Goal: Complete application form

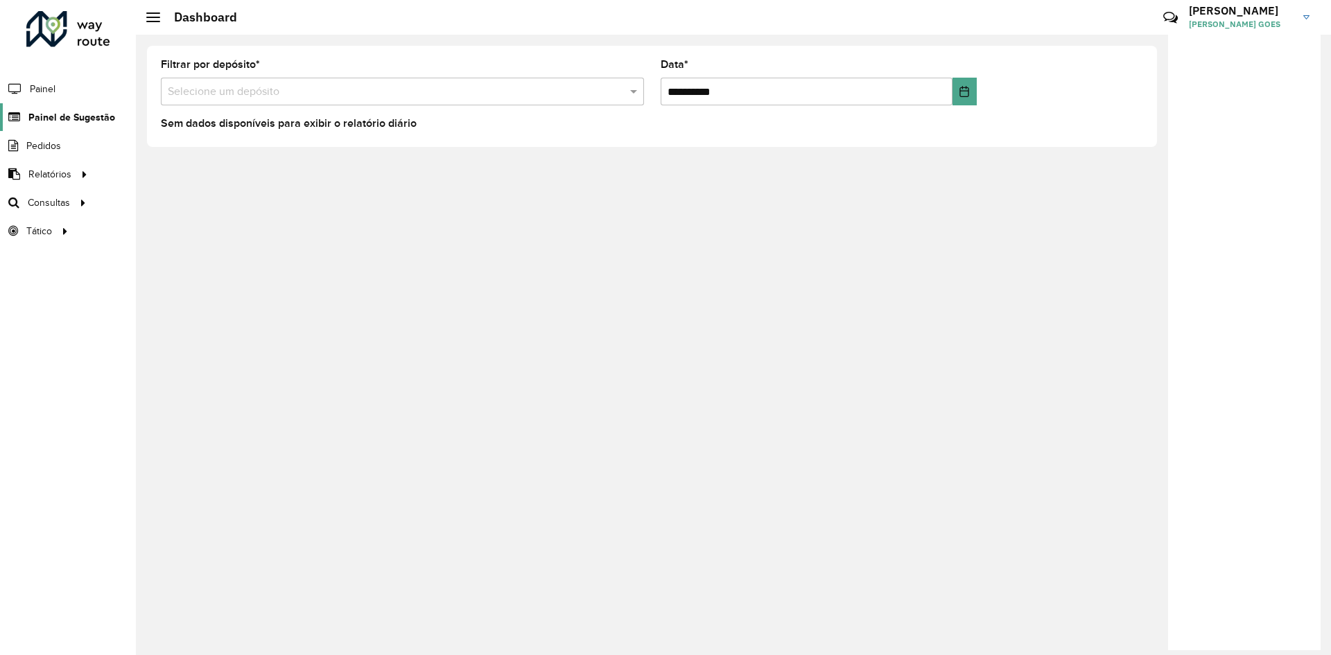
click at [52, 121] on span "Painel de Sugestão" at bounding box center [71, 117] width 87 height 15
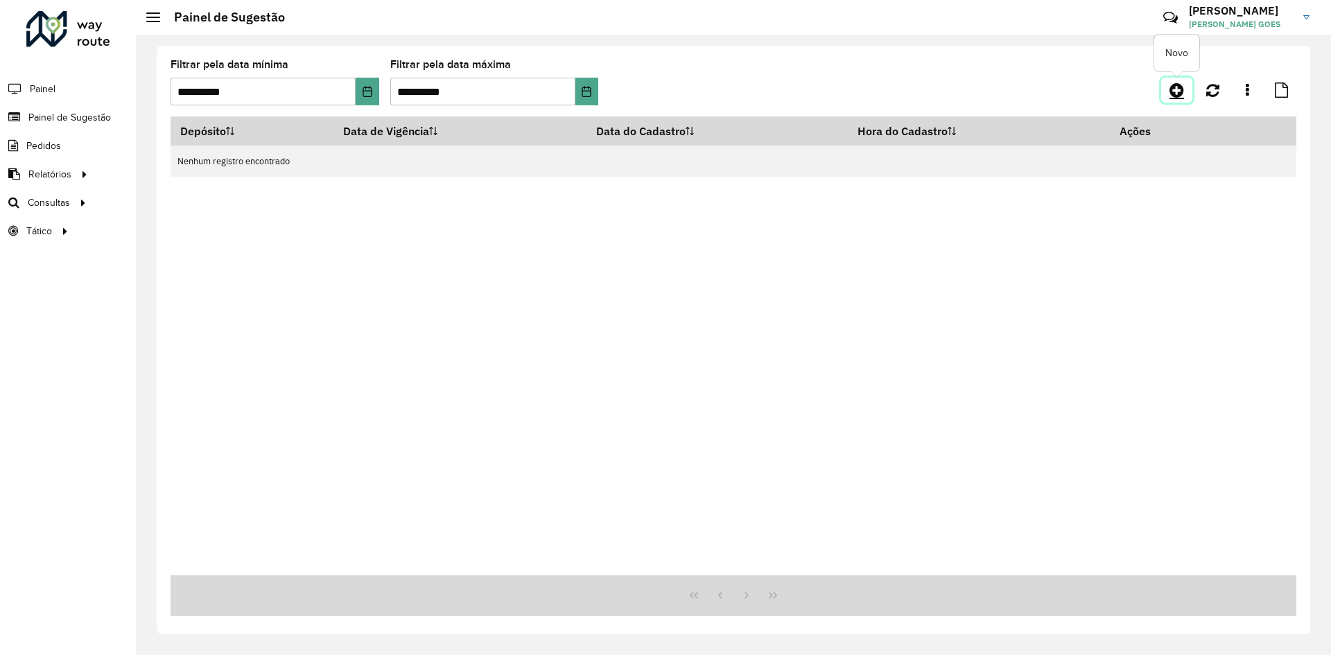
click at [1175, 97] on icon at bounding box center [1177, 90] width 15 height 17
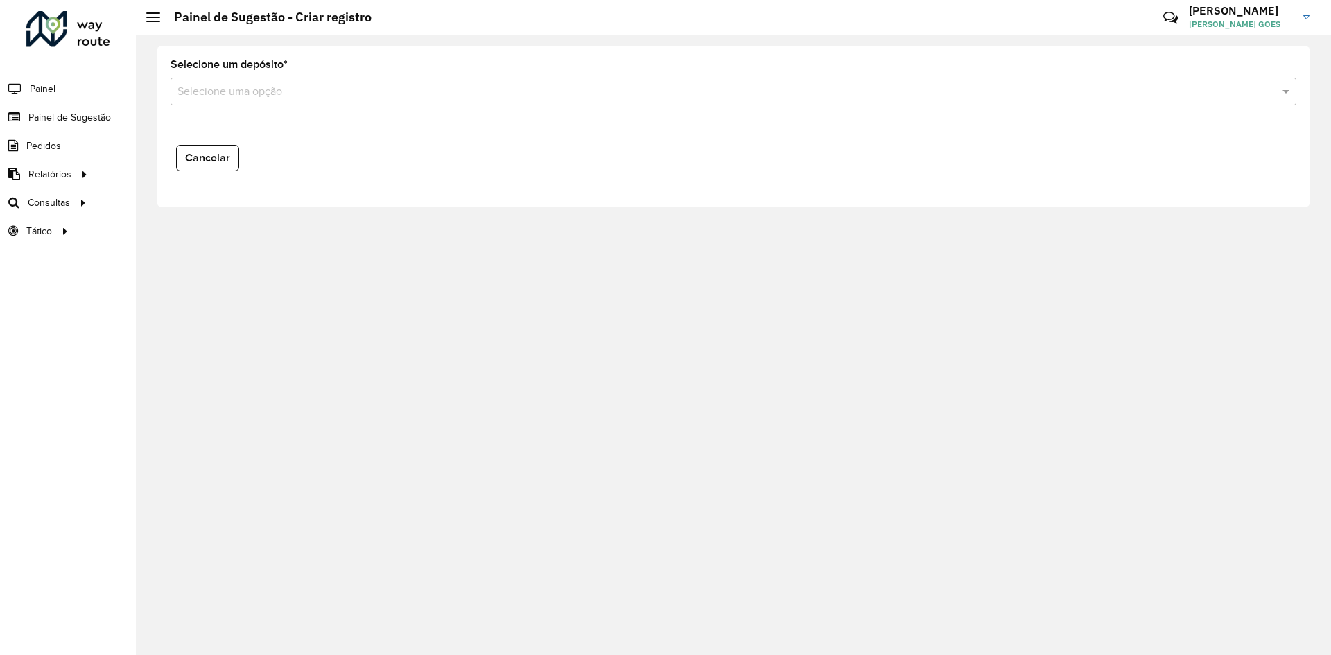
click at [475, 89] on input "text" at bounding box center [720, 92] width 1085 height 17
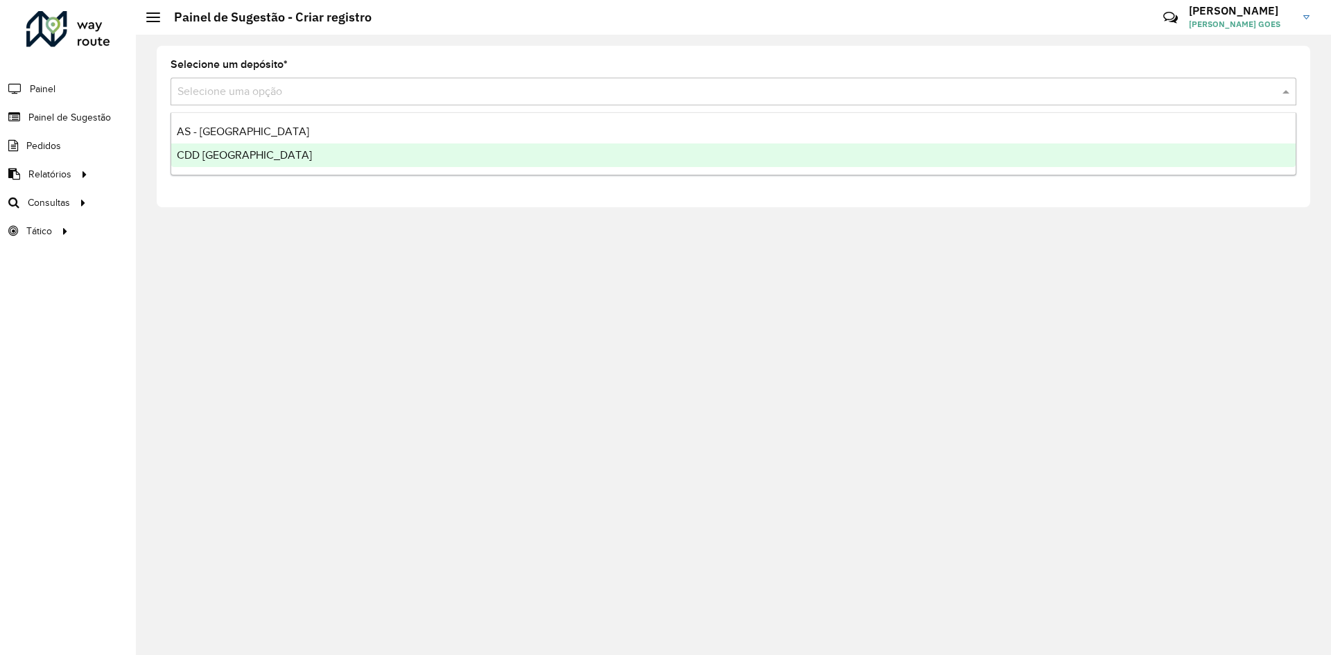
click at [290, 145] on div "CDD [GEOGRAPHIC_DATA]" at bounding box center [733, 156] width 1125 height 24
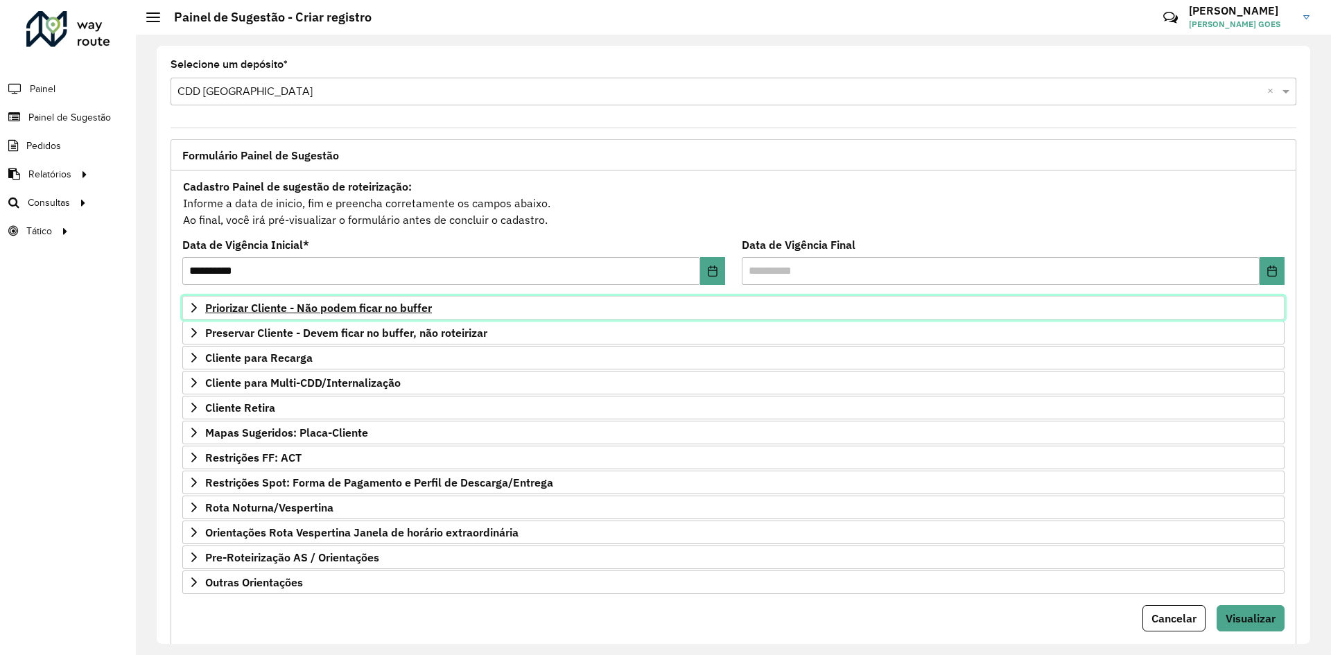
click at [227, 302] on span "Priorizar Cliente - Não podem ficar no buffer" at bounding box center [318, 307] width 227 height 11
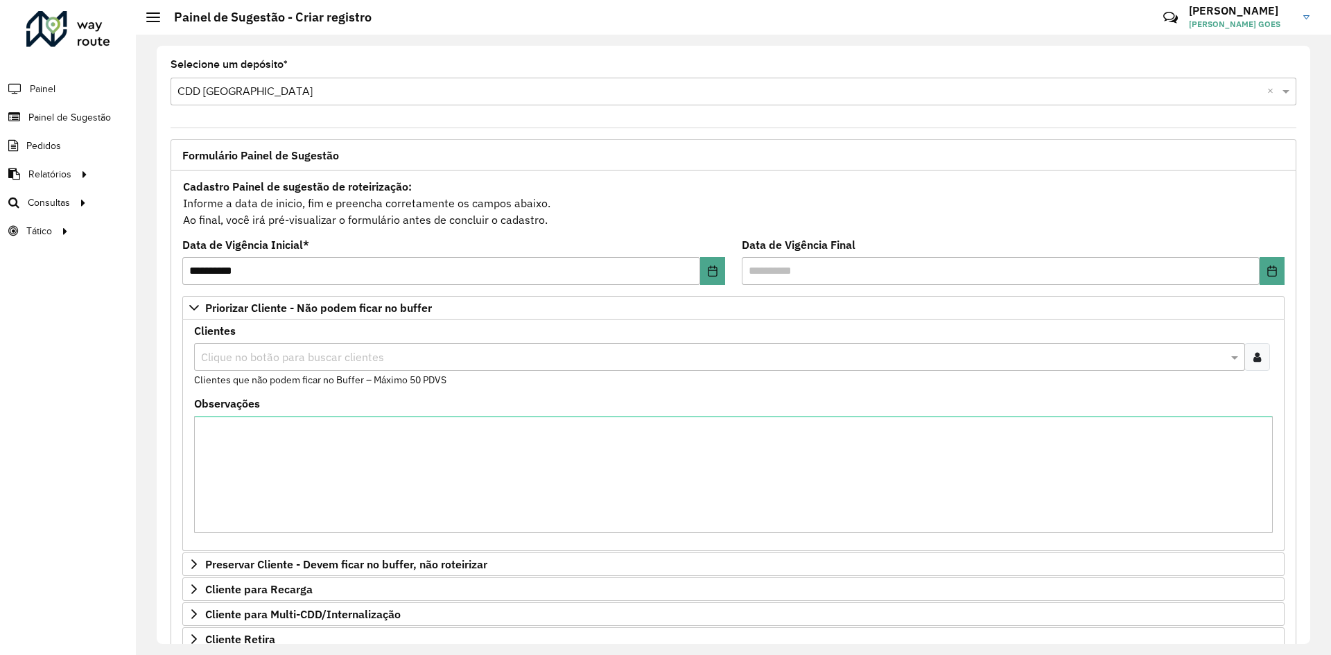
click at [1245, 363] on div at bounding box center [1258, 357] width 26 height 28
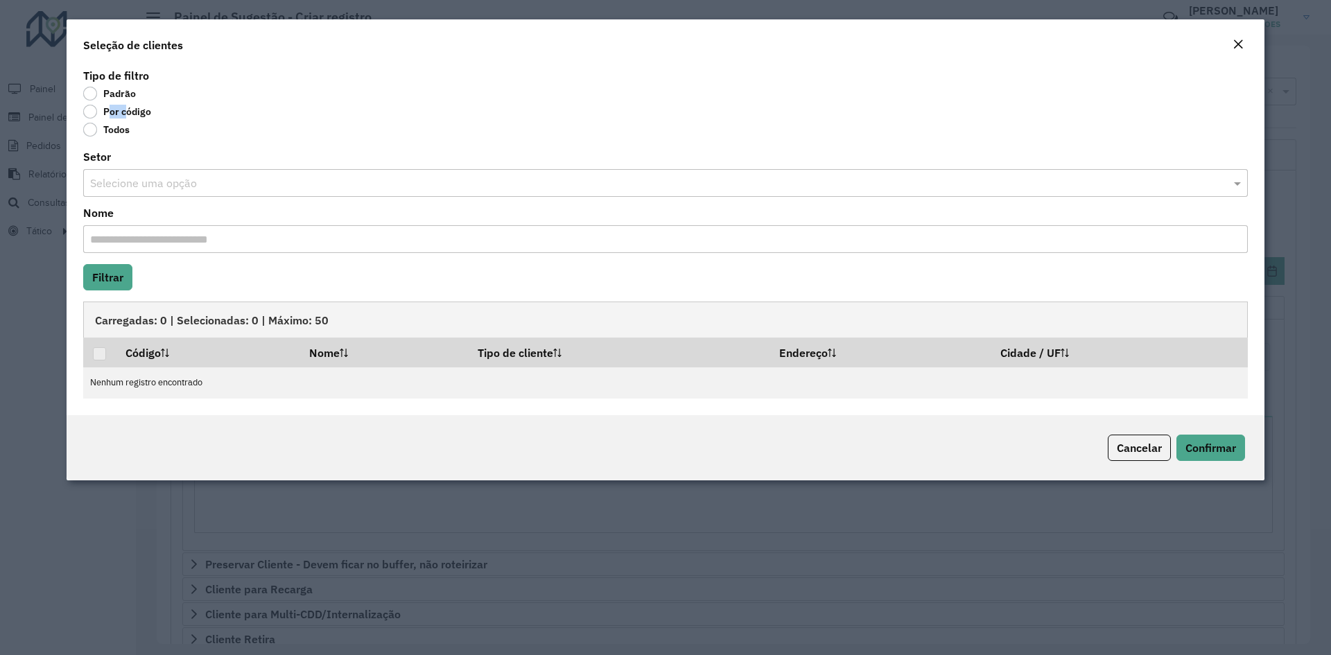
click at [92, 114] on label "Por código" at bounding box center [117, 112] width 68 height 14
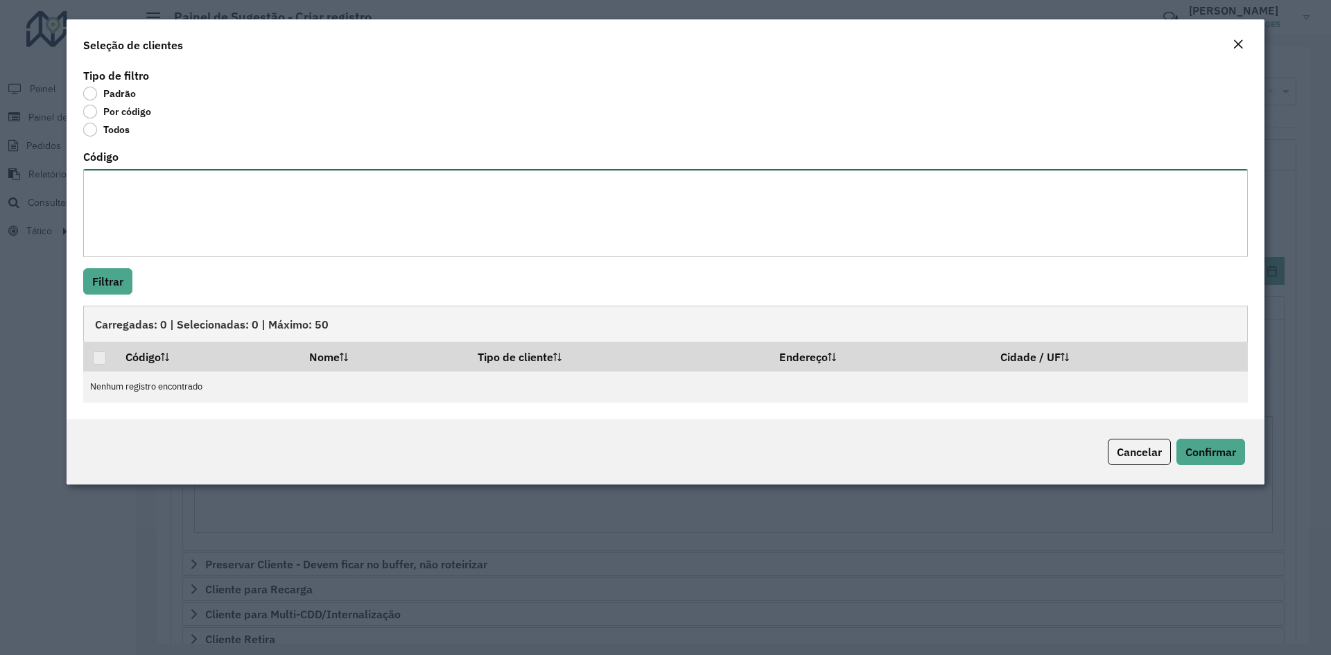
click at [155, 203] on textarea "Código" at bounding box center [665, 213] width 1165 height 88
paste textarea "***** ***** ***** ***** ***** ***** ***** ***** ***** ***** ***** ***** ***** *…"
type textarea "***** ***** ***** ***** ***** ***** ***** ***** ***** ***** ***** ***** ***** *…"
click at [110, 275] on button "Filtrar" at bounding box center [107, 281] width 49 height 26
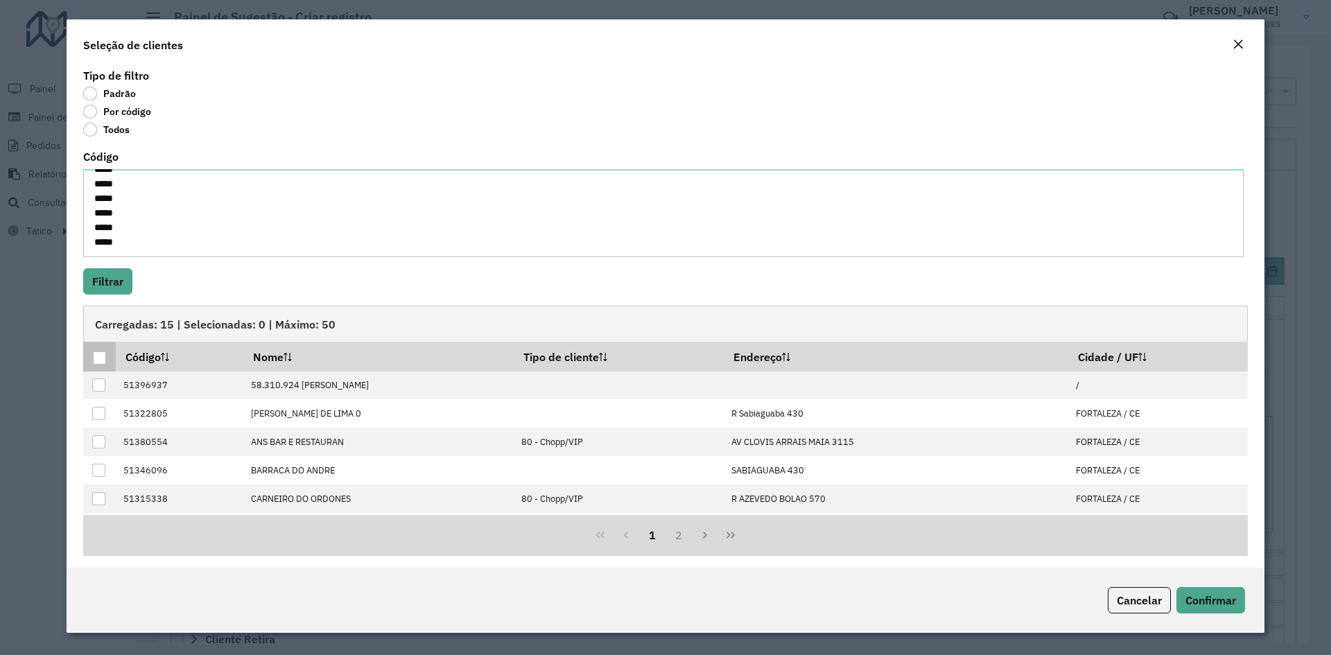
click at [98, 352] on div at bounding box center [99, 358] width 13 height 13
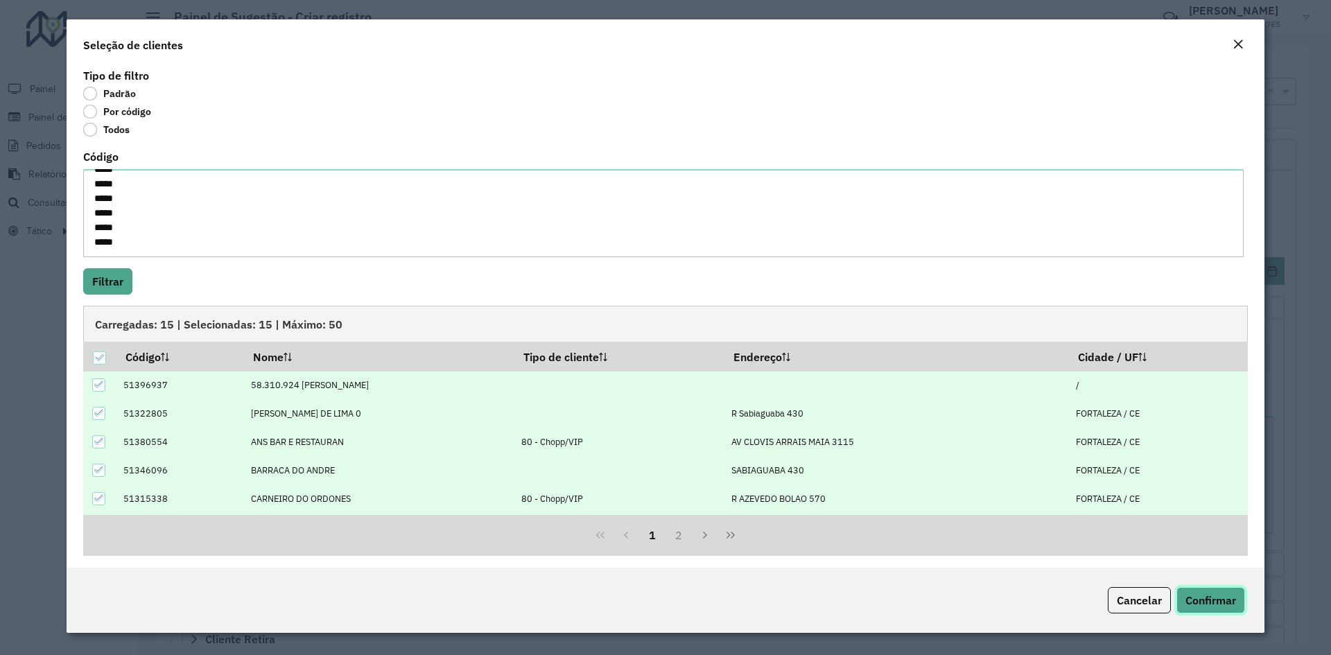
click at [1216, 605] on span "Confirmar" at bounding box center [1211, 601] width 51 height 14
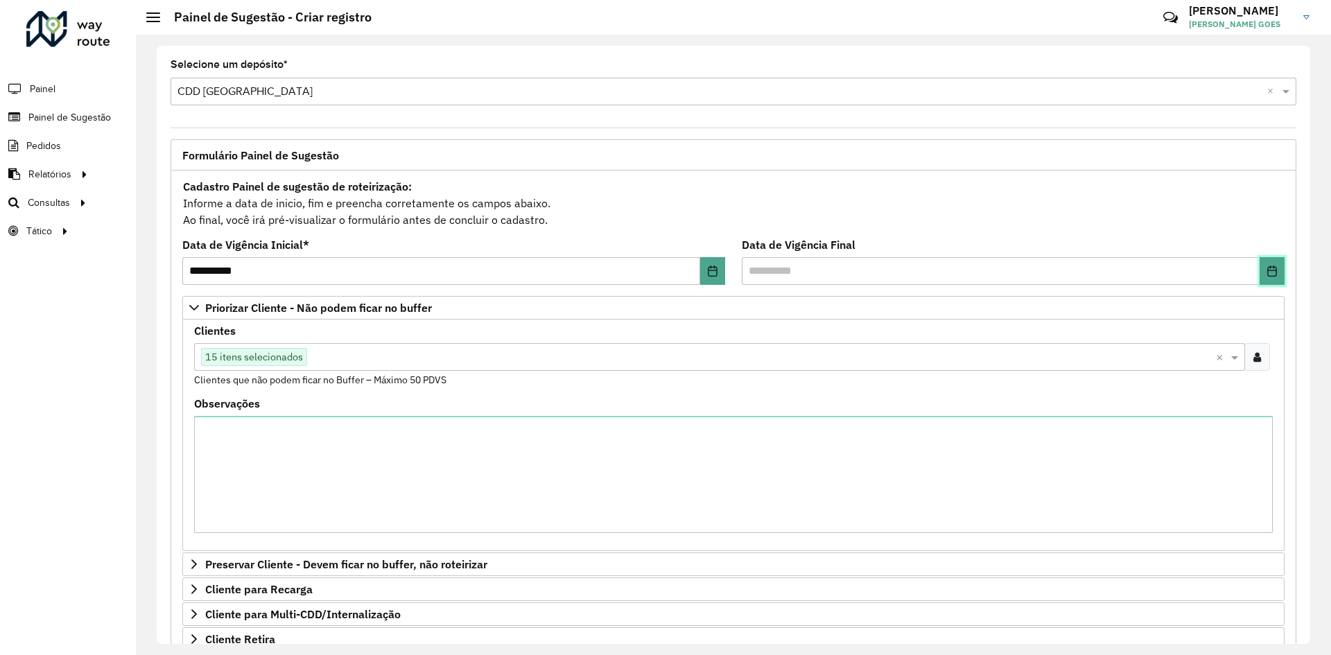
click at [1260, 275] on button "Choose Date" at bounding box center [1272, 271] width 25 height 28
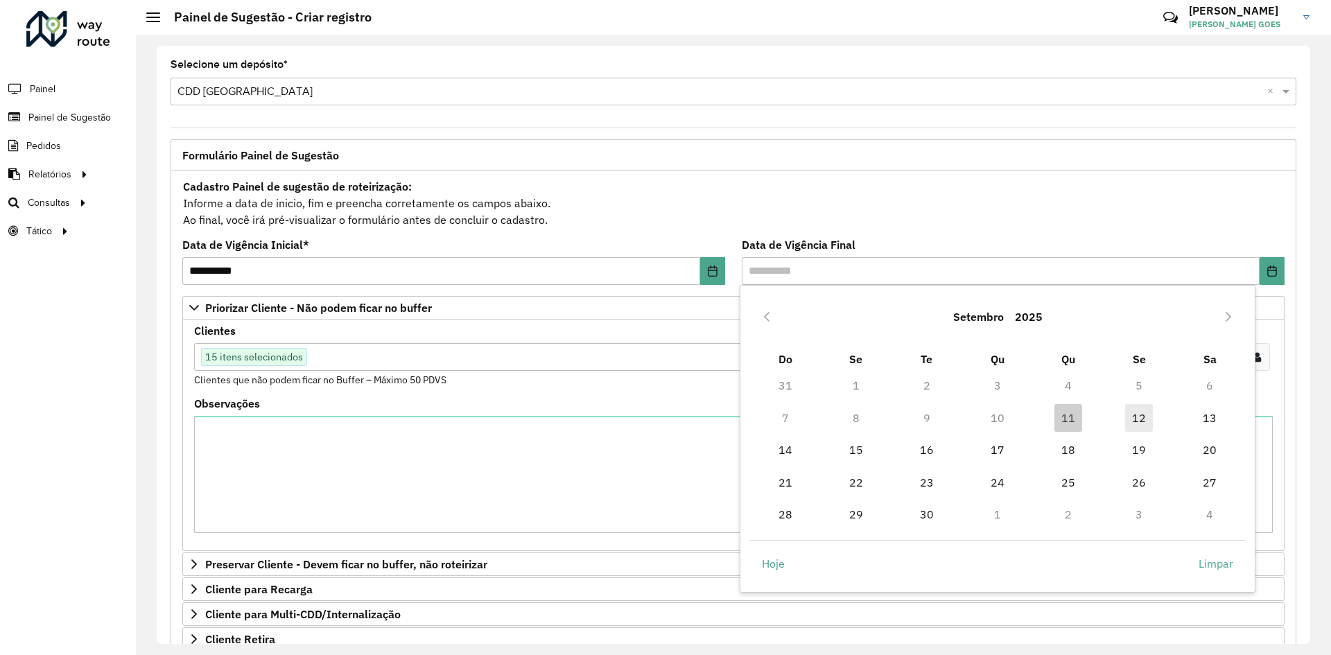
click at [1132, 417] on span "12" at bounding box center [1139, 418] width 28 height 28
type input "**********"
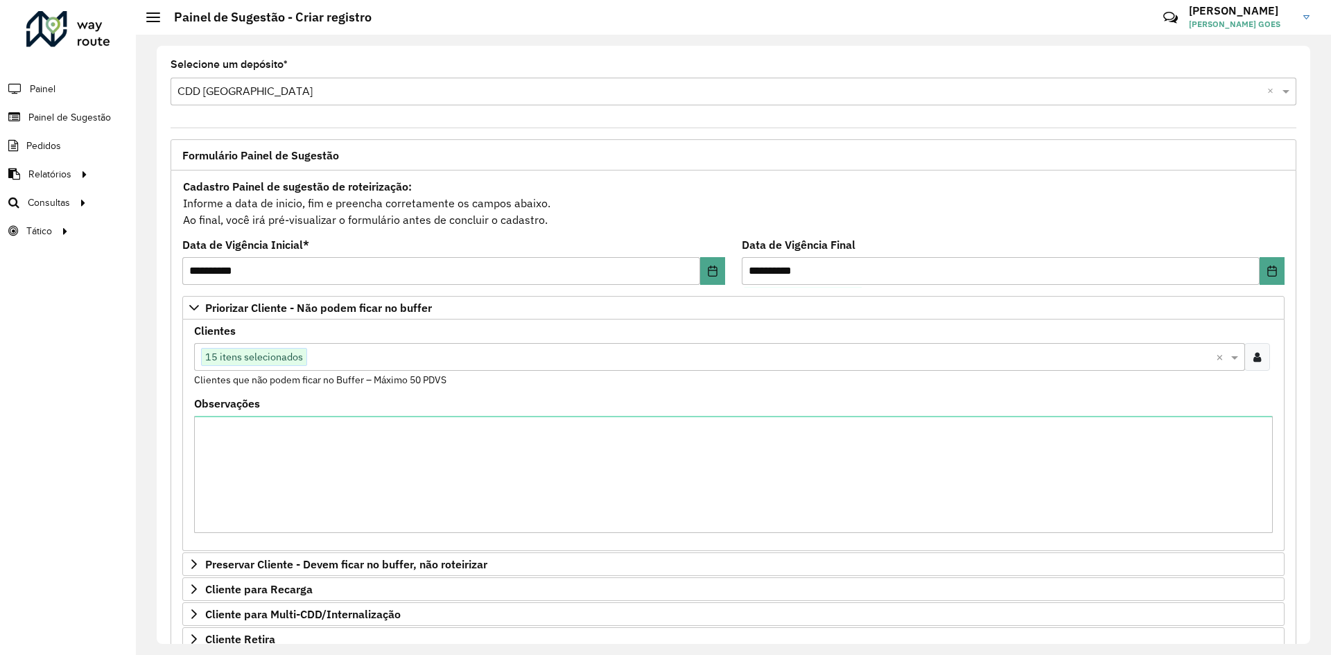
click at [813, 354] on input "text" at bounding box center [761, 357] width 909 height 17
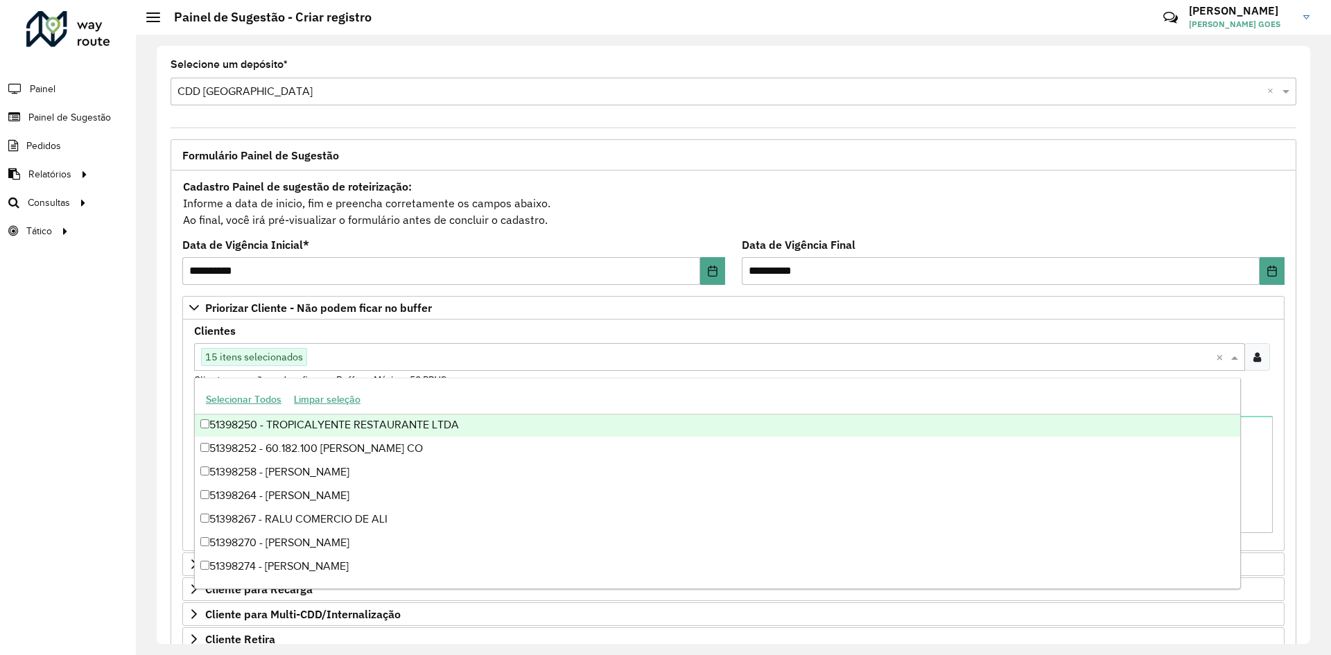
click at [765, 209] on div "Cadastro Painel de sugestão de roteirização: Informe a data de inicio, fim e pr…" at bounding box center [733, 203] width 1103 height 51
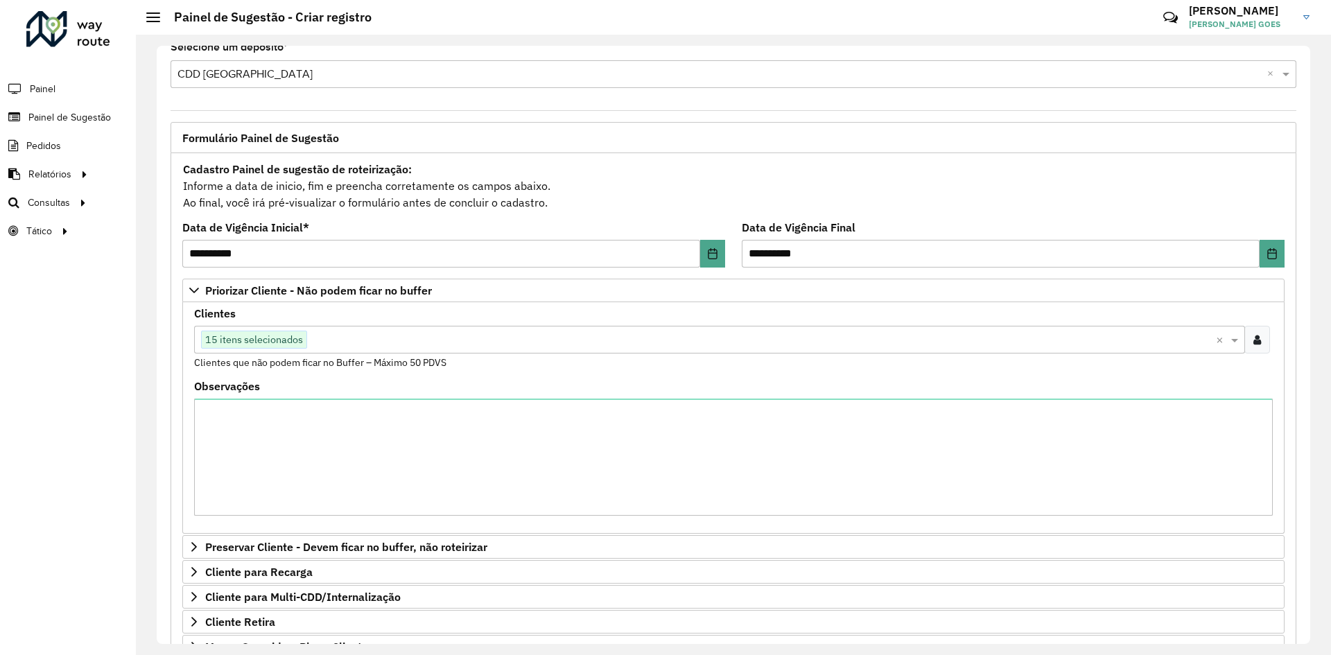
scroll to position [19, 0]
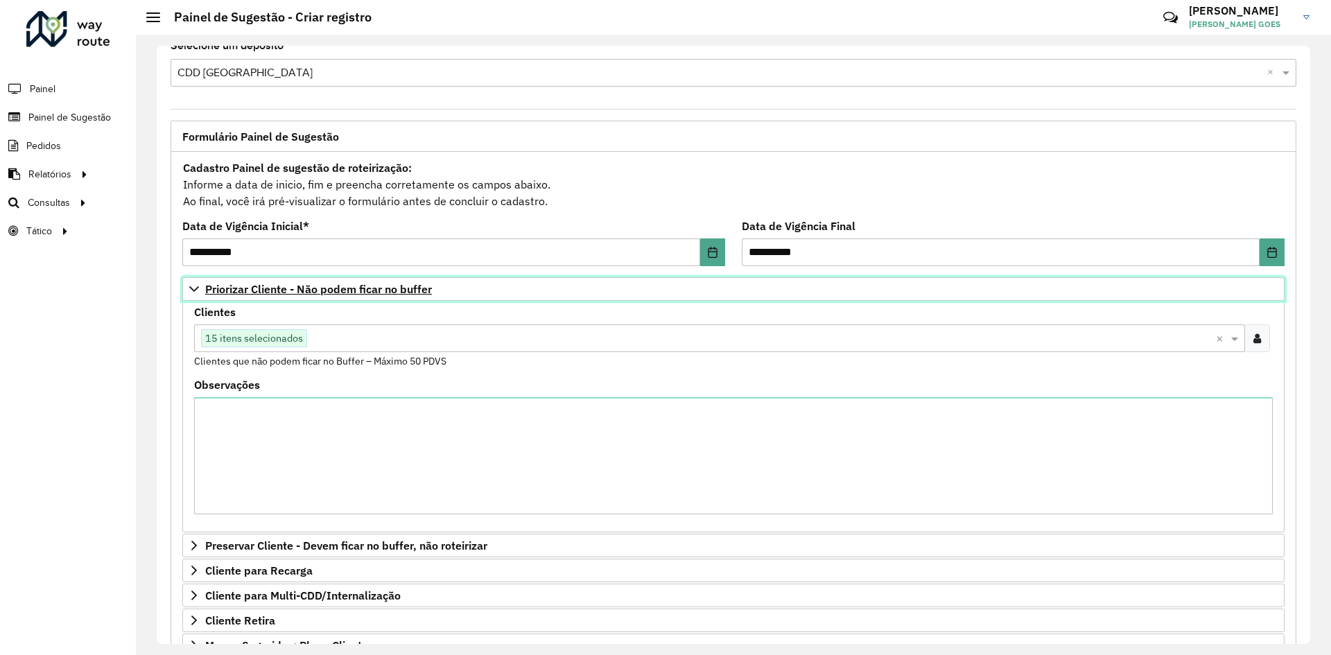
click at [368, 290] on span "Priorizar Cliente - Não podem ficar no buffer" at bounding box center [318, 289] width 227 height 11
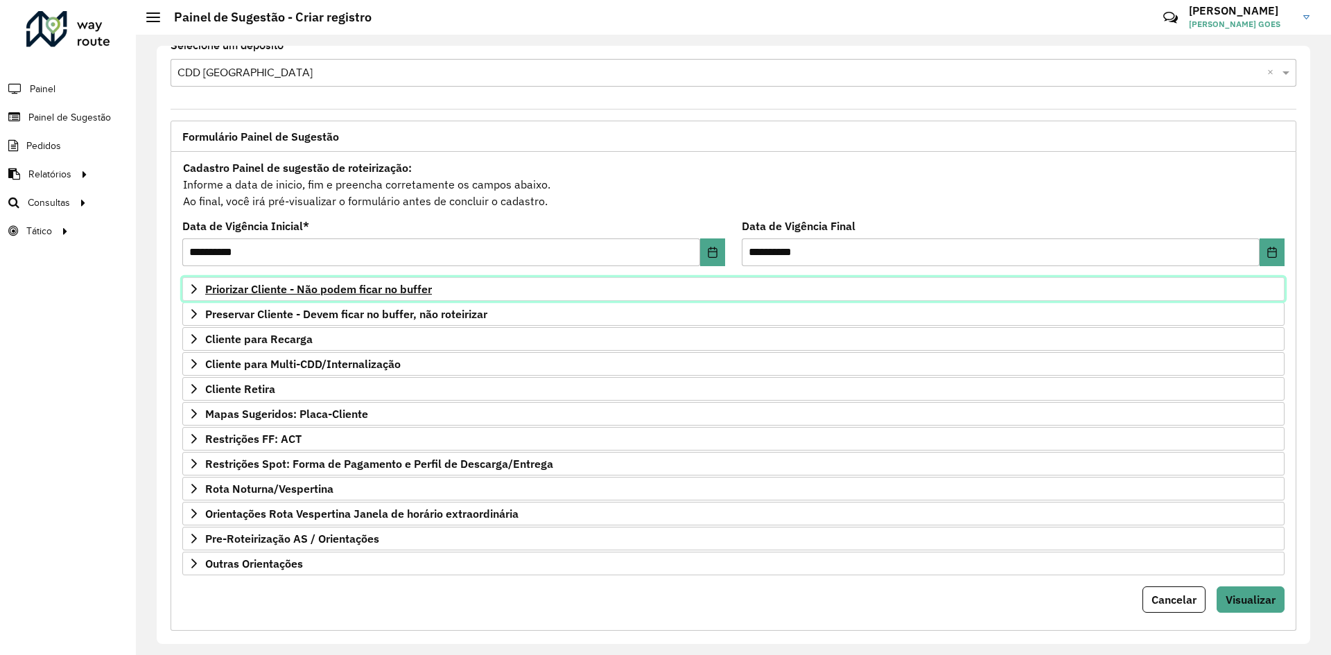
click at [368, 290] on span "Priorizar Cliente - Não podem ficar no buffer" at bounding box center [318, 289] width 227 height 11
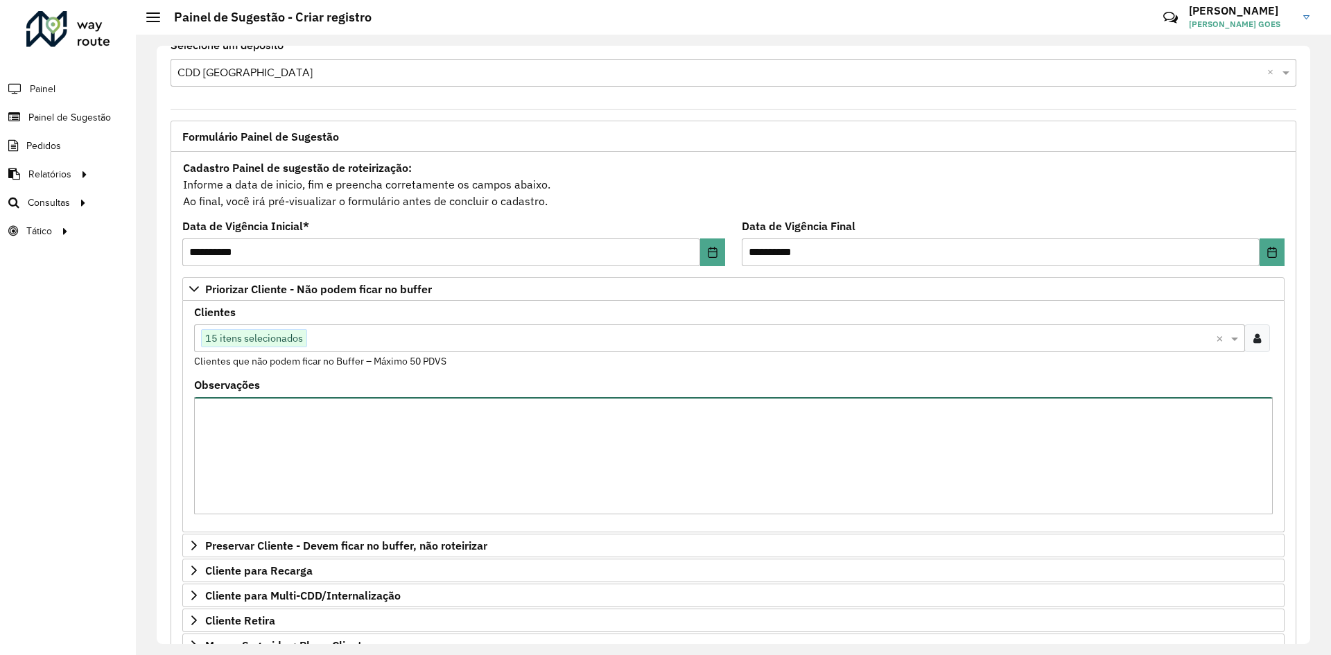
click at [509, 417] on textarea "Observações" at bounding box center [733, 455] width 1079 height 117
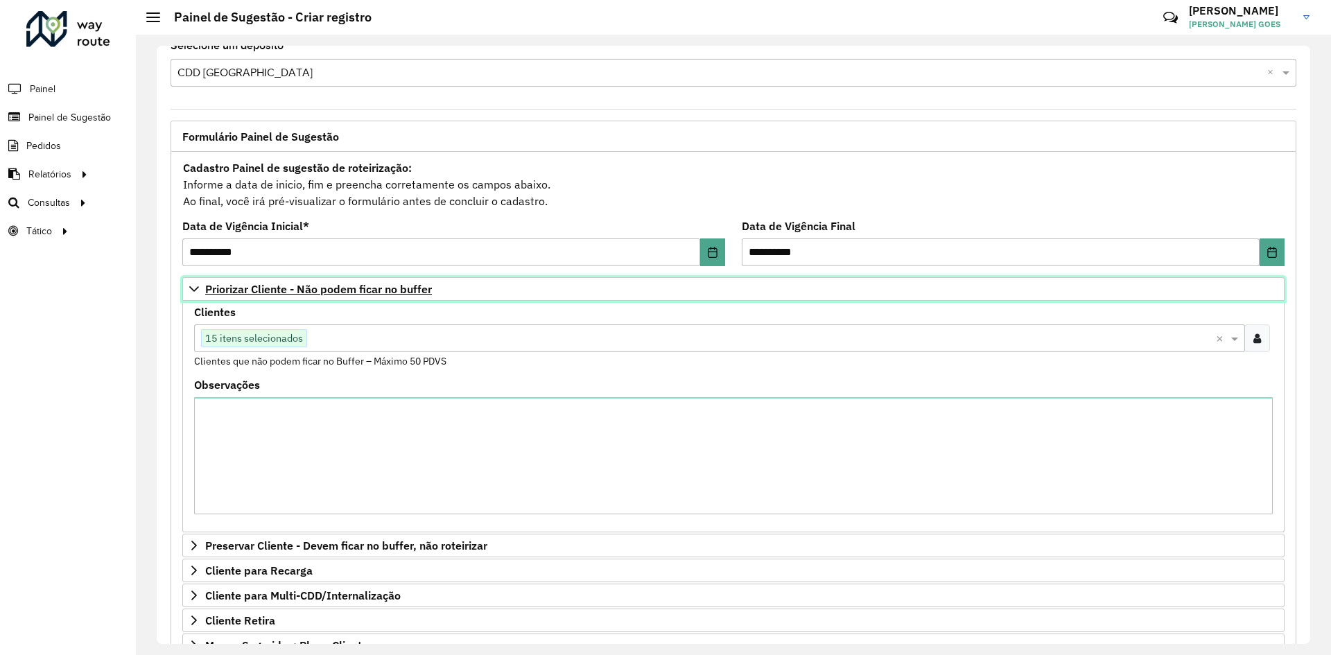
click at [193, 282] on link "Priorizar Cliente - Não podem ficar no buffer" at bounding box center [733, 289] width 1103 height 24
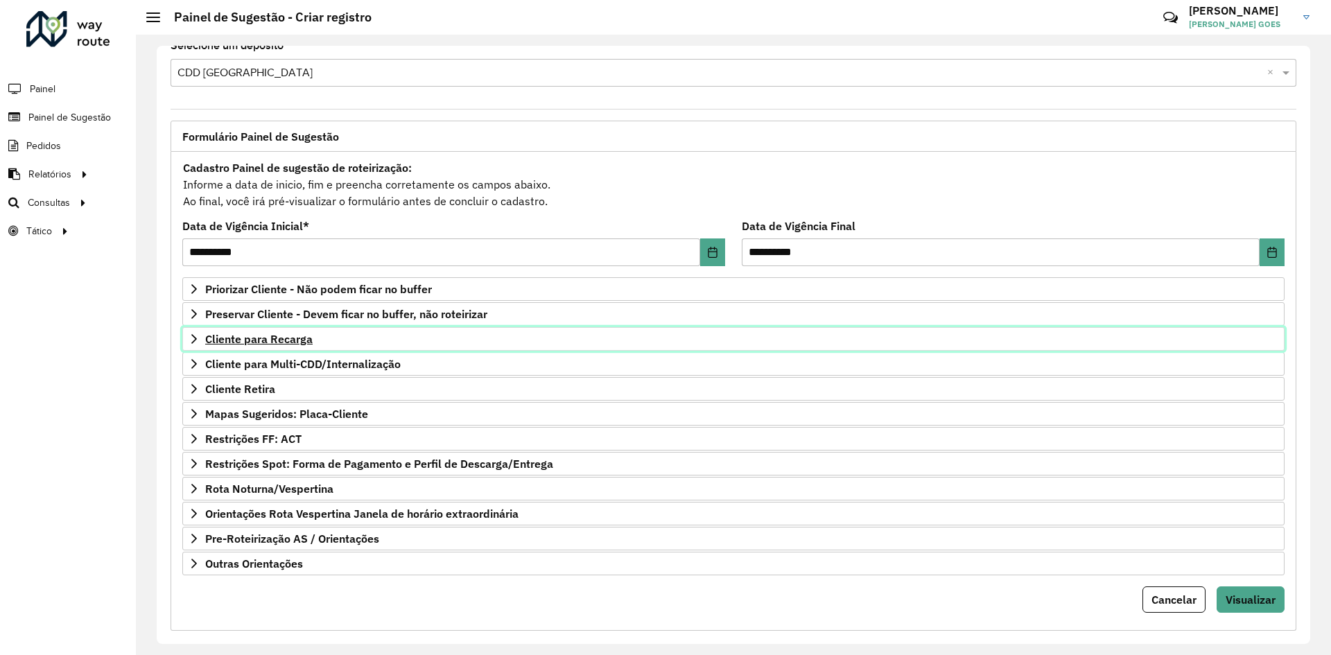
click at [254, 342] on span "Cliente para Recarga" at bounding box center [258, 339] width 107 height 11
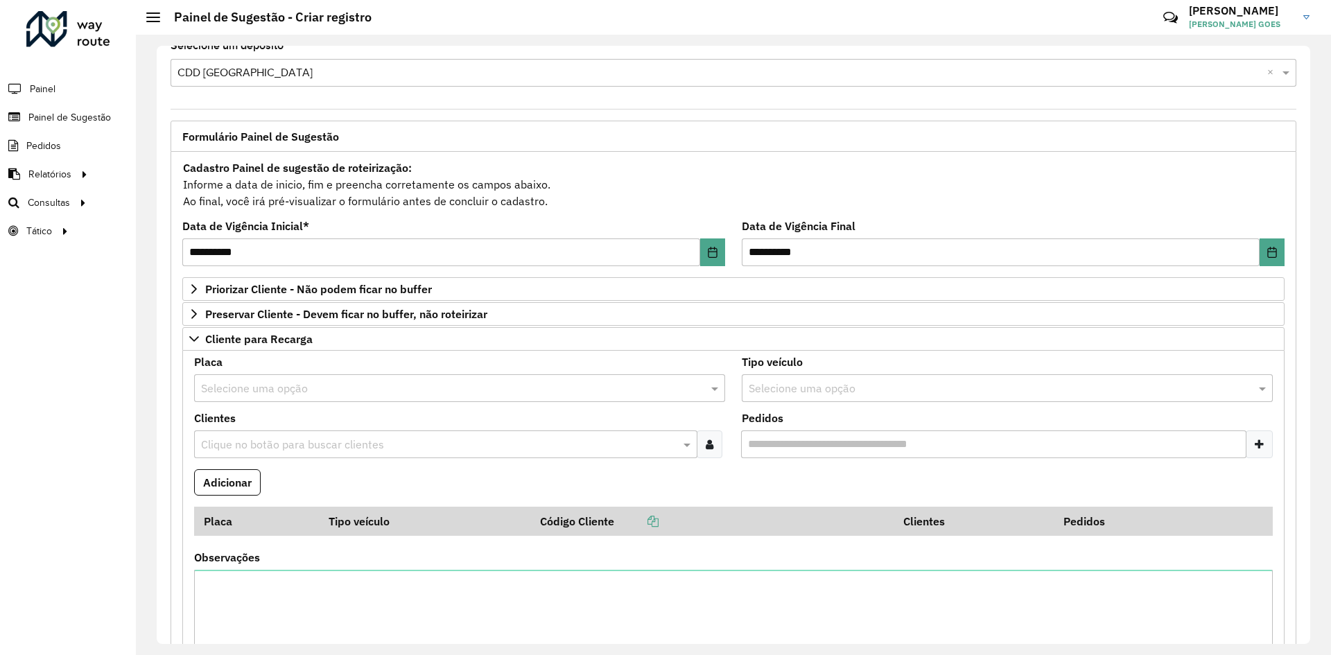
click at [290, 392] on input "text" at bounding box center [446, 389] width 490 height 17
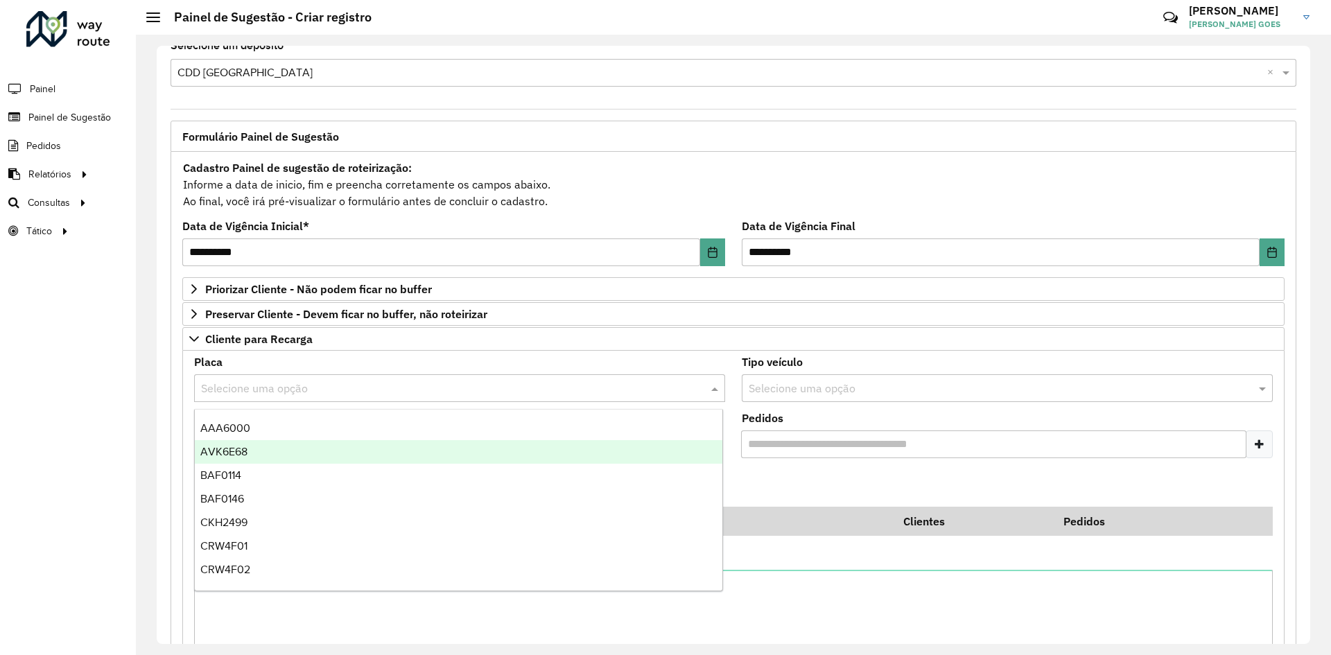
click at [127, 440] on div "Roteirizador AmbevTech Painel Painel de Sugestão Pedidos Relatórios Clientes Cl…" at bounding box center [68, 327] width 136 height 655
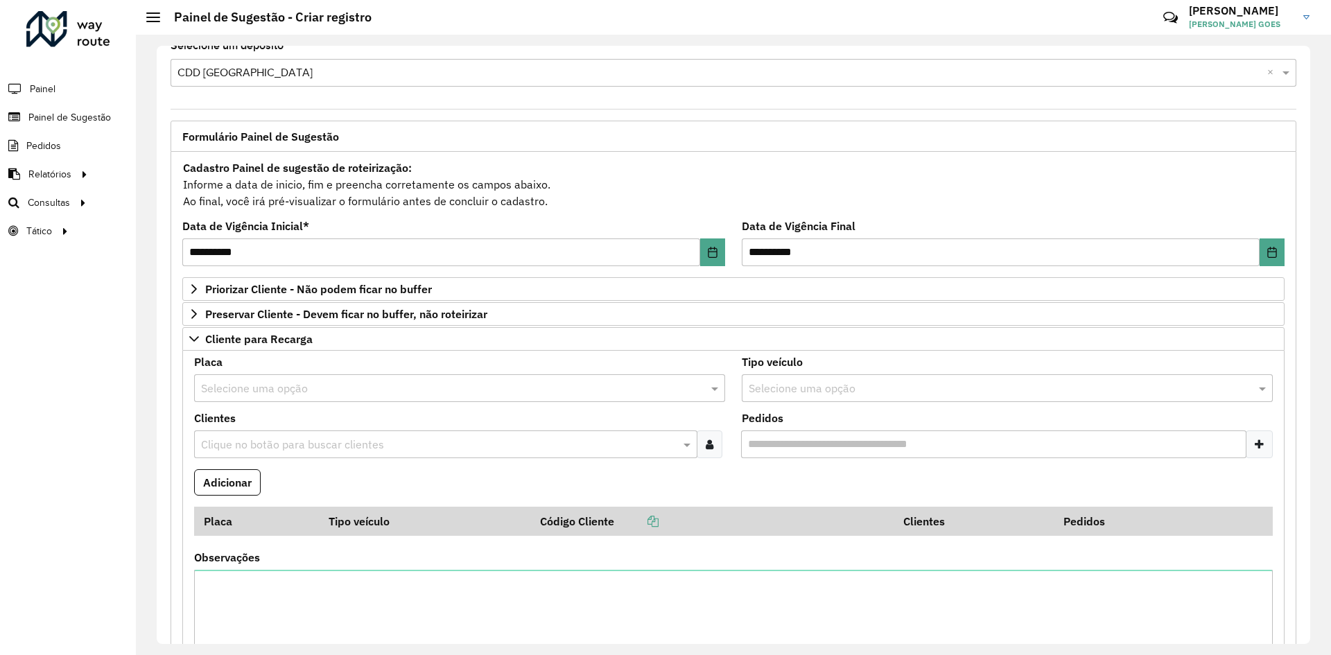
click at [227, 444] on input "text" at bounding box center [439, 445] width 483 height 17
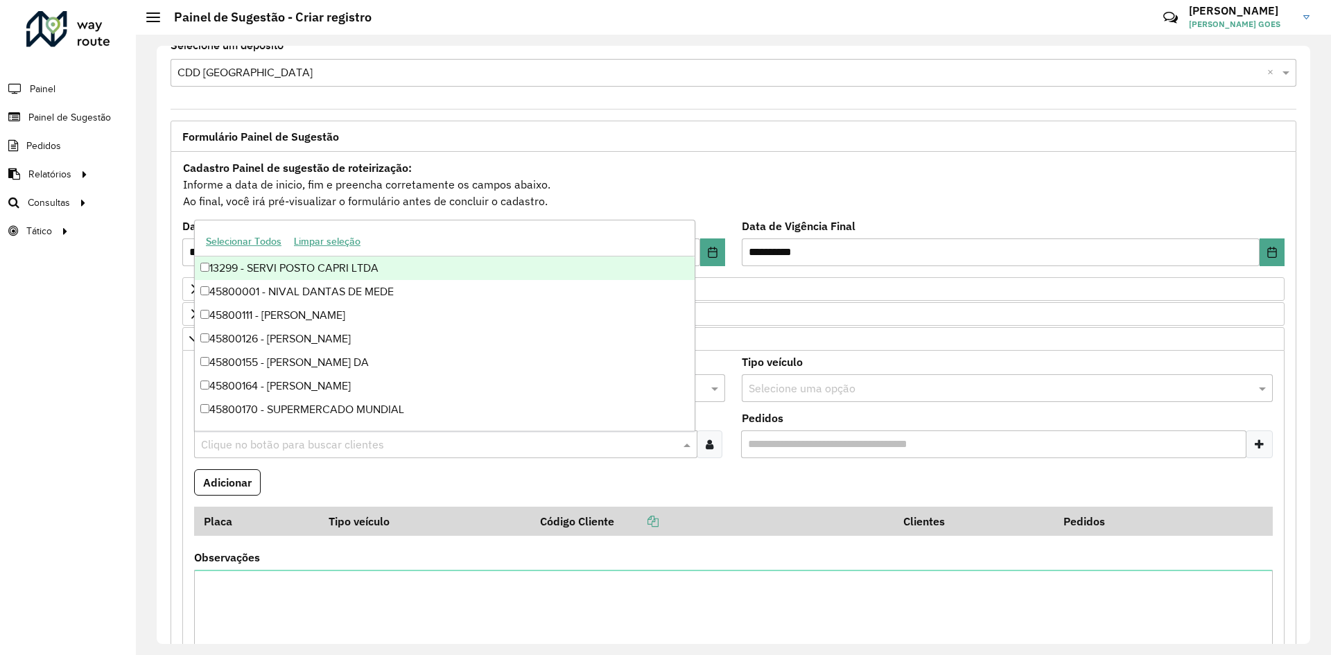
paste input "*****"
type input "*****"
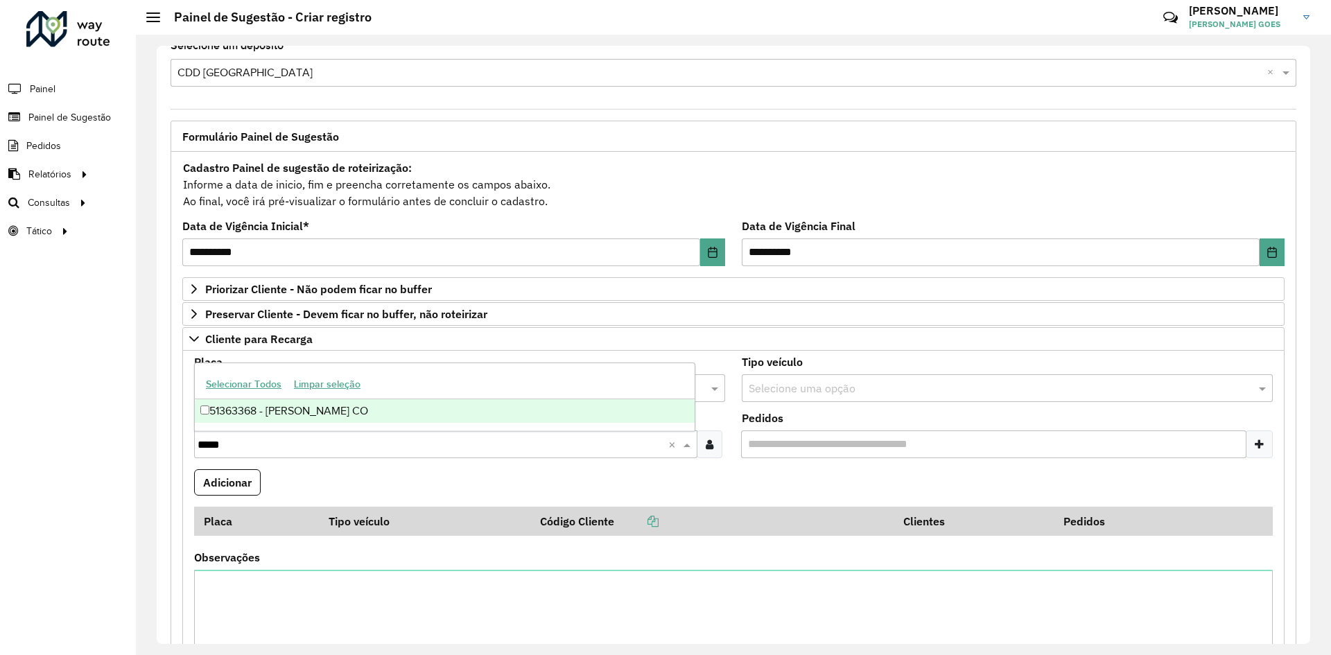
click at [212, 415] on div "51363368 - [PERSON_NAME] CO" at bounding box center [445, 411] width 500 height 24
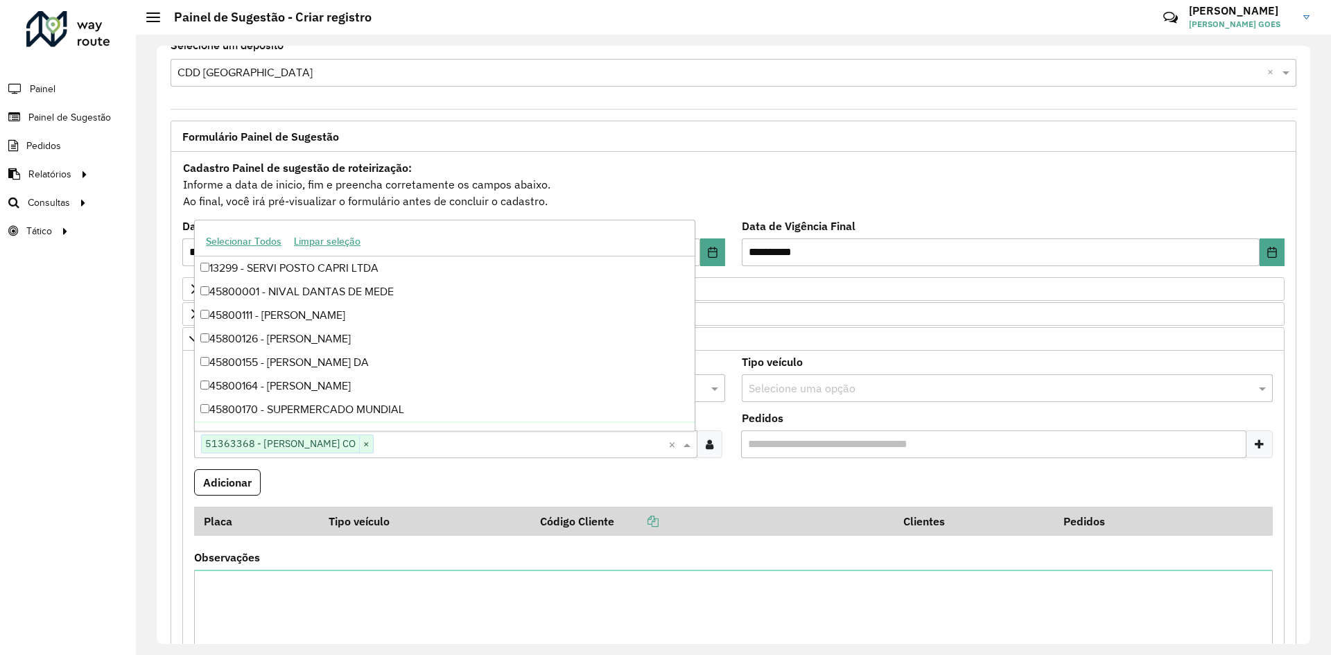
click at [337, 476] on formly-field "Adicionar" at bounding box center [734, 487] width 1096 height 37
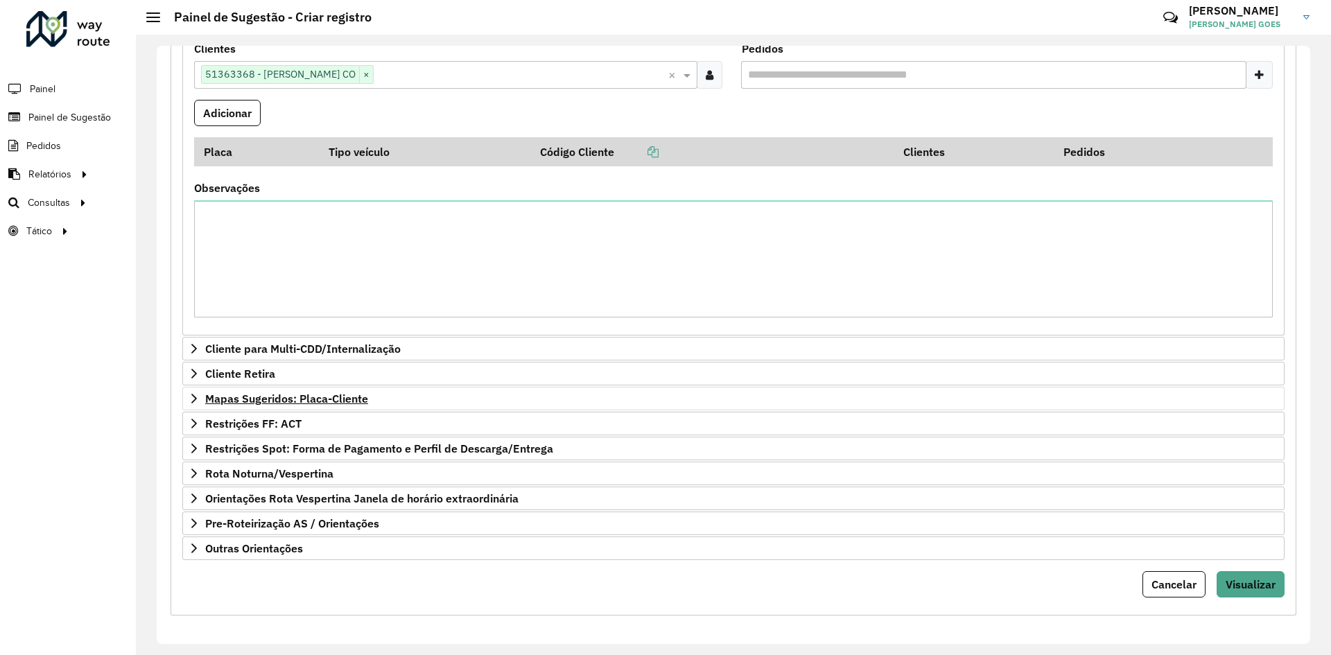
scroll to position [390, 0]
click at [1227, 573] on button "Visualizar" at bounding box center [1251, 582] width 68 height 26
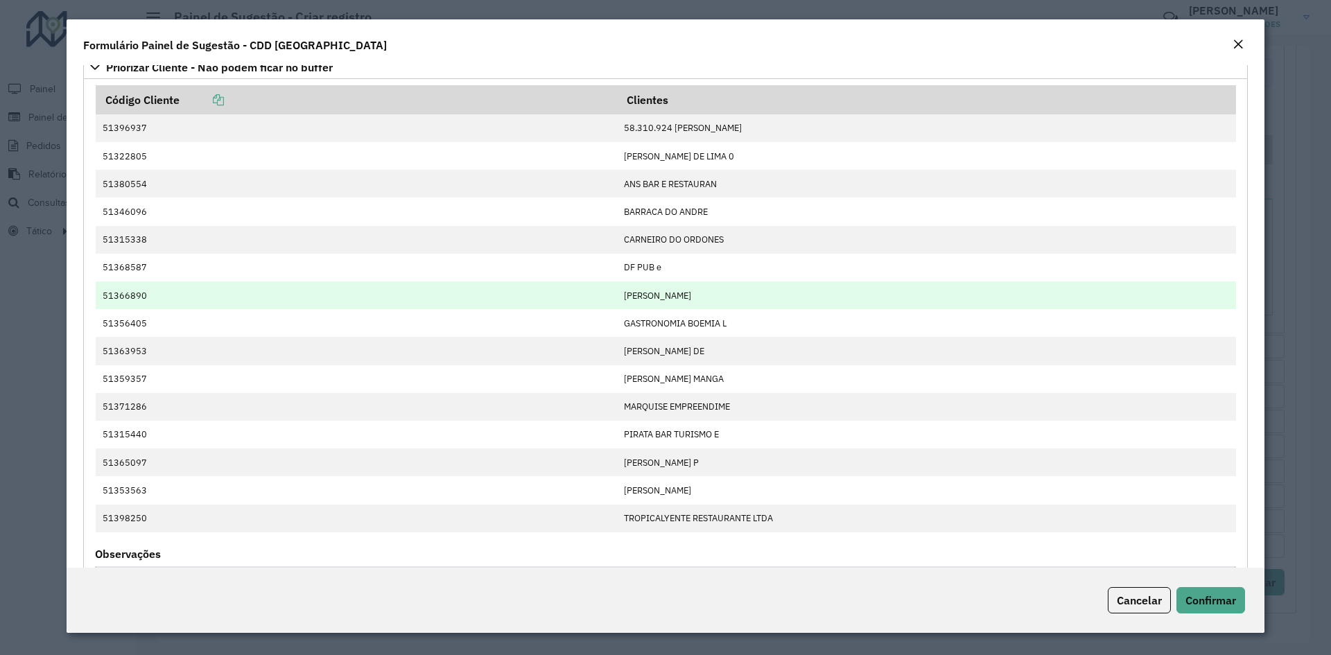
scroll to position [0, 0]
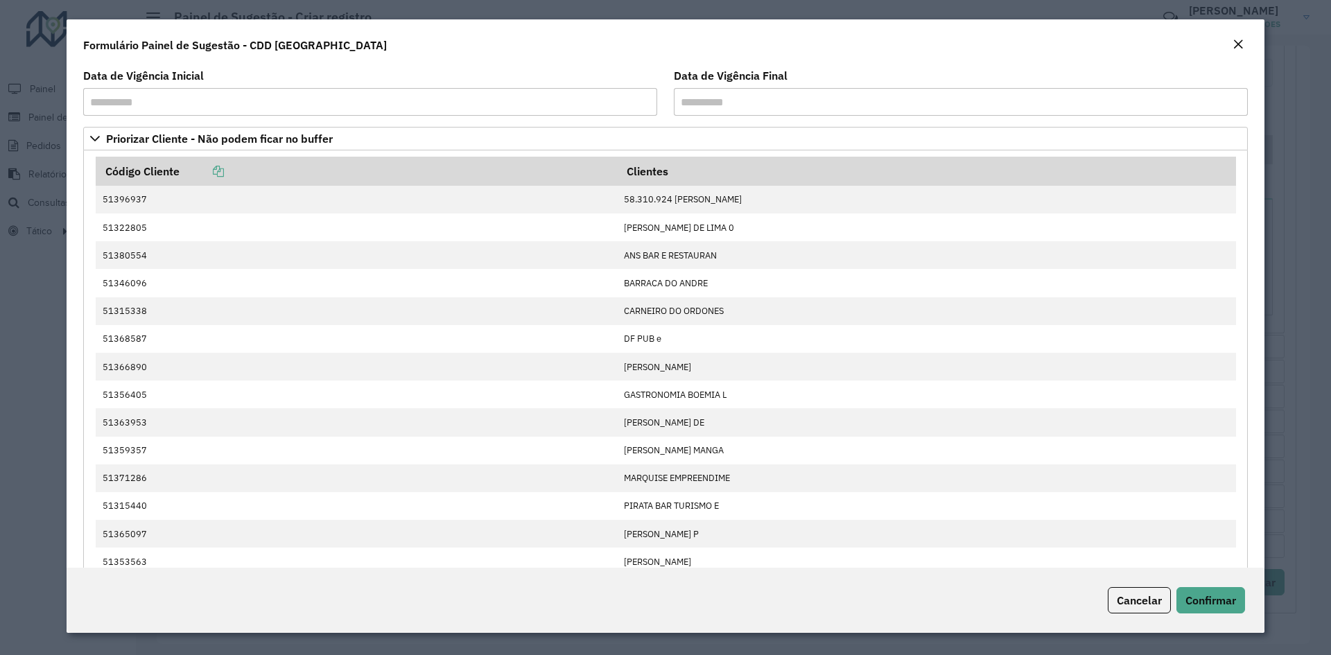
click at [1236, 37] on div "Close" at bounding box center [1238, 45] width 11 height 17
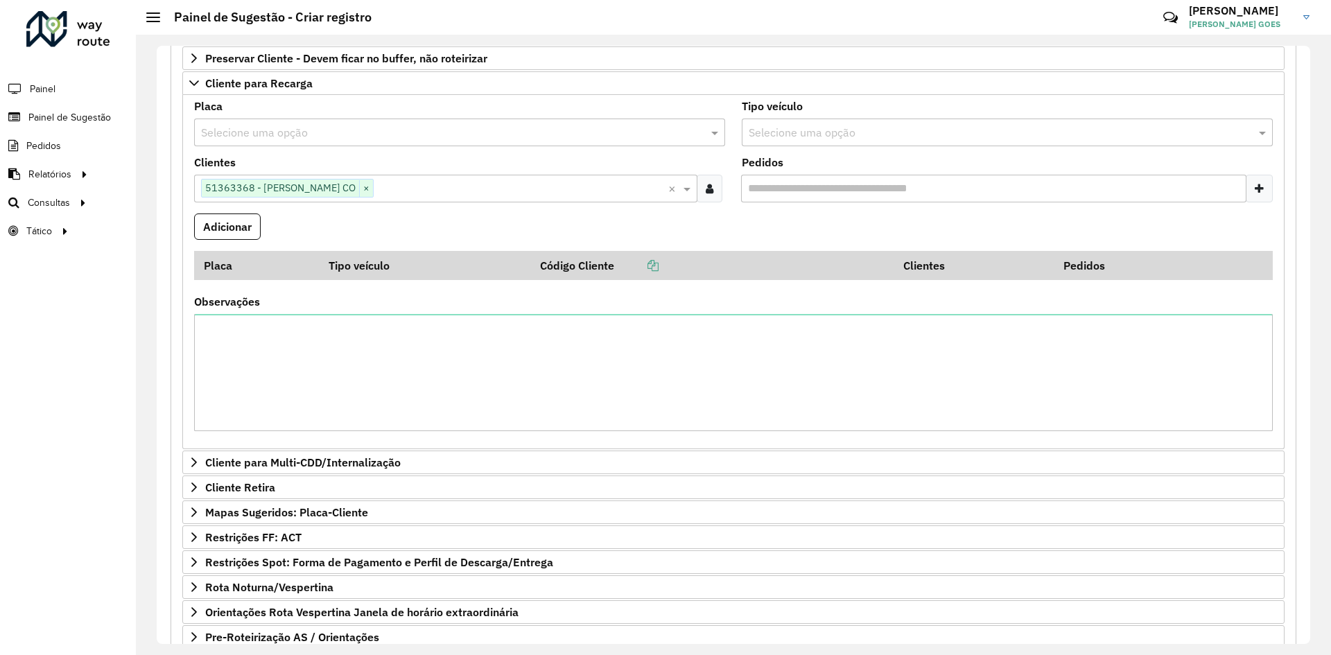
scroll to position [252, 0]
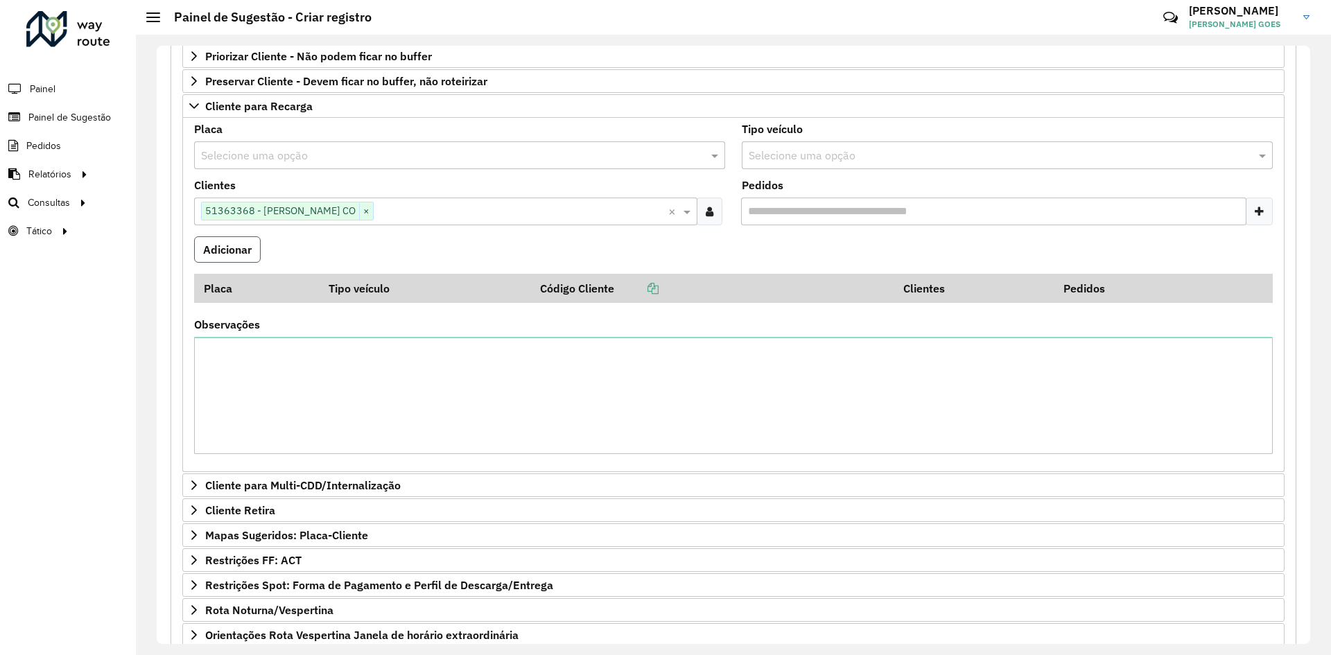
click at [219, 251] on button "Adicionar" at bounding box center [227, 249] width 67 height 26
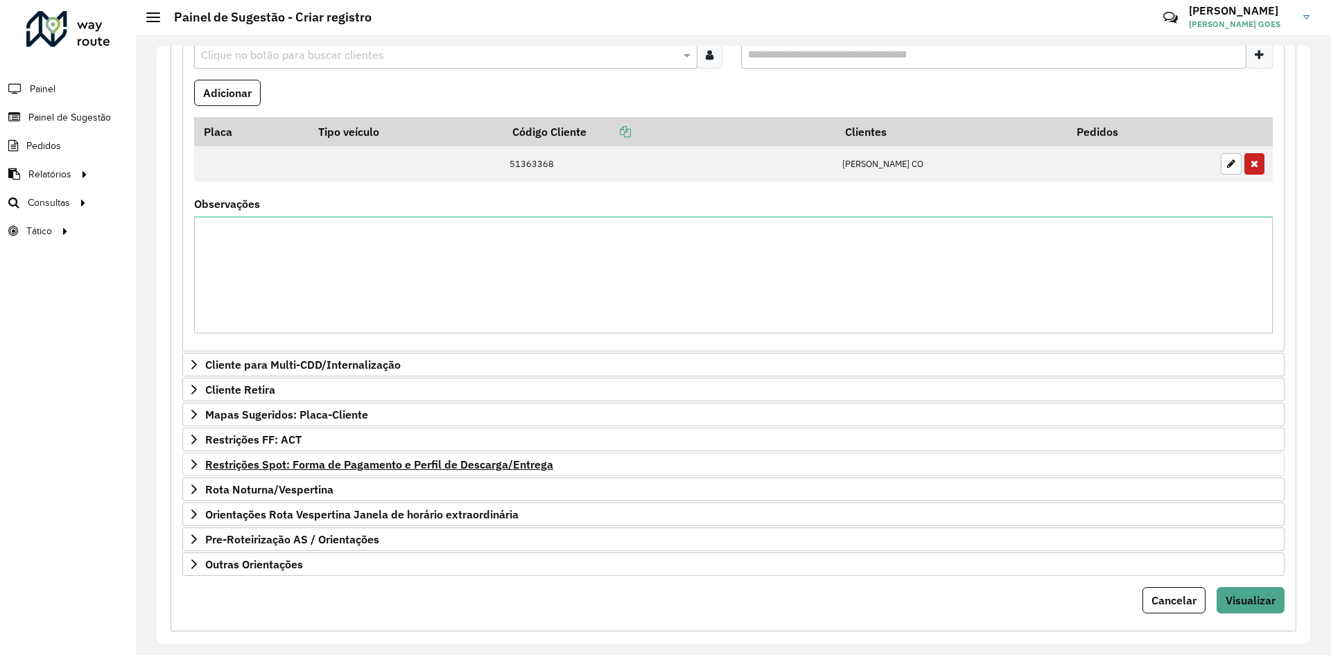
scroll to position [426, 0]
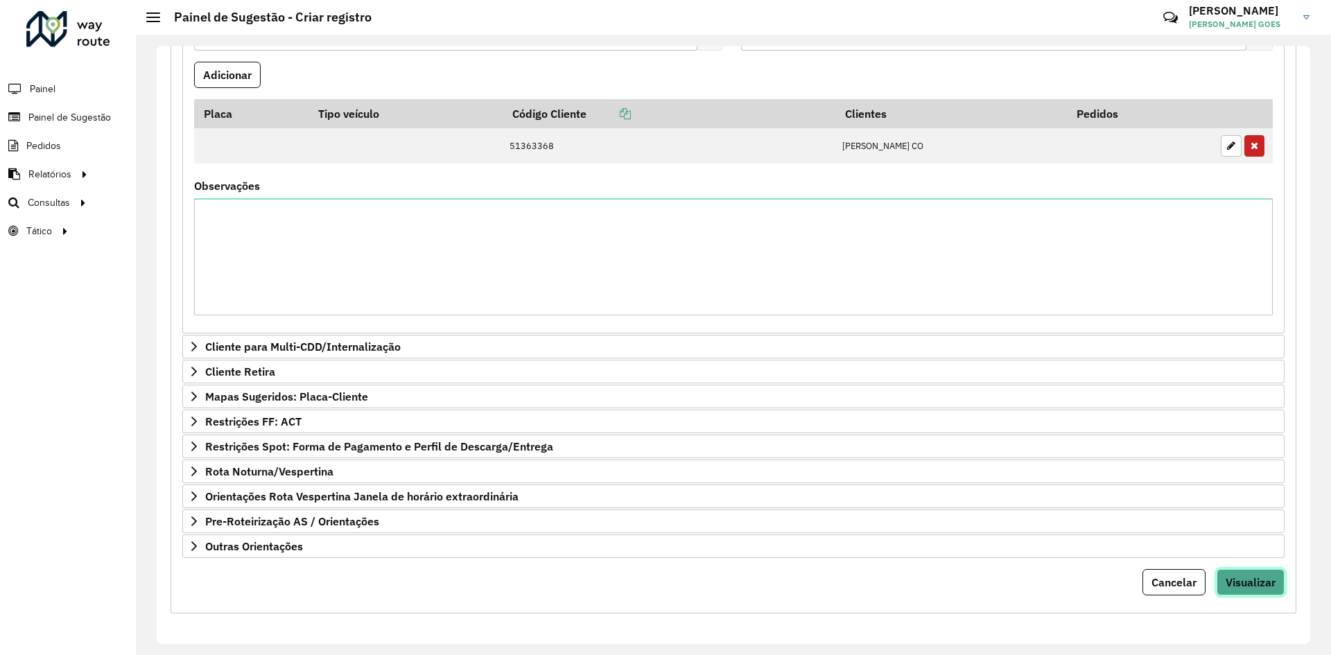
click at [1234, 578] on span "Visualizar" at bounding box center [1251, 583] width 50 height 14
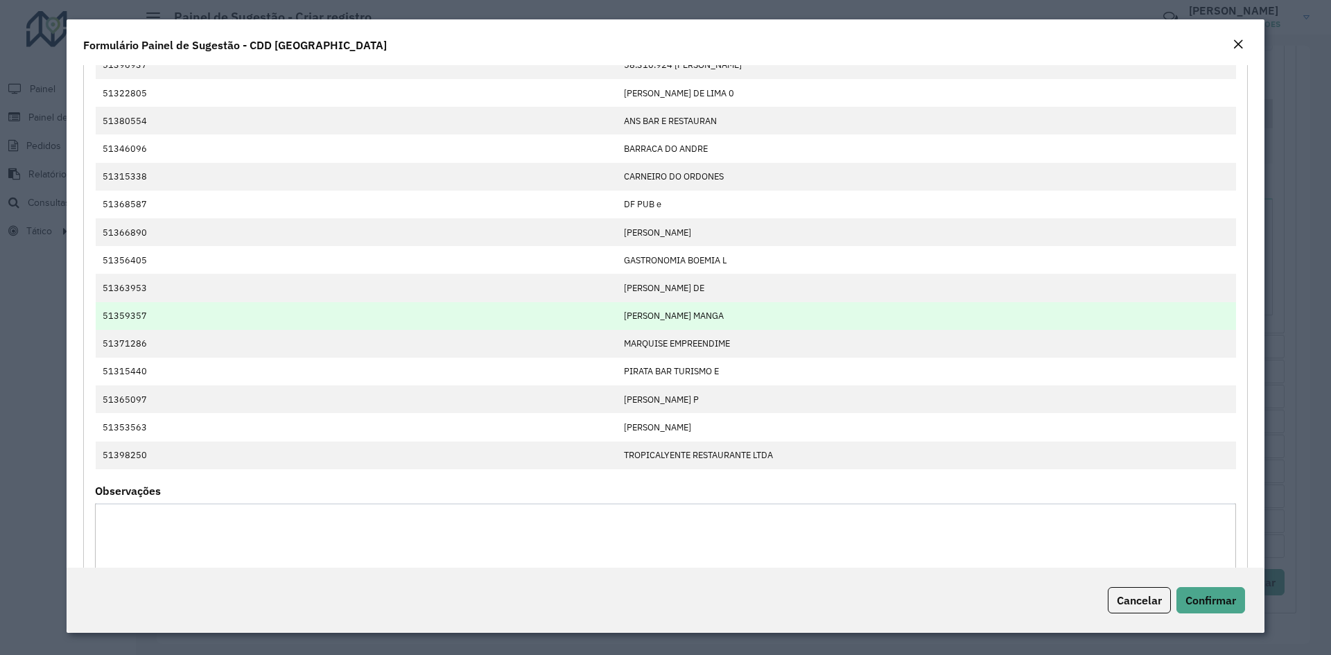
scroll to position [0, 0]
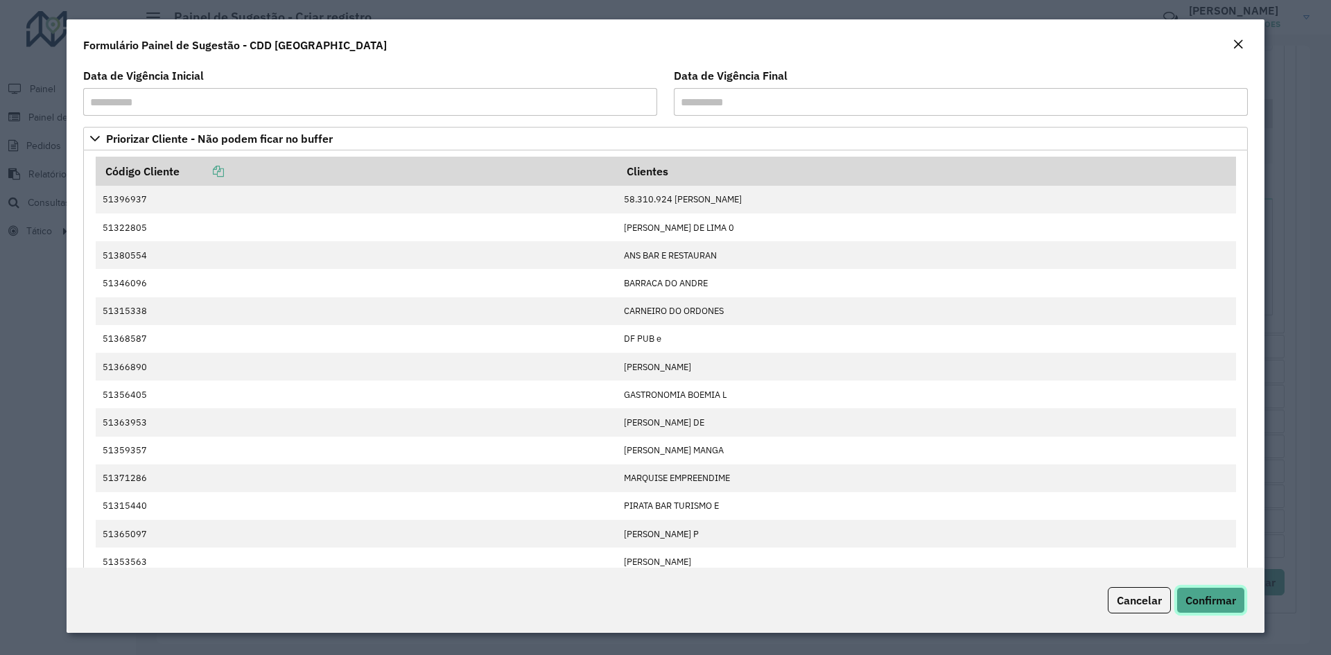
click at [1216, 592] on button "Confirmar" at bounding box center [1211, 600] width 69 height 26
